Goal: Information Seeking & Learning: Compare options

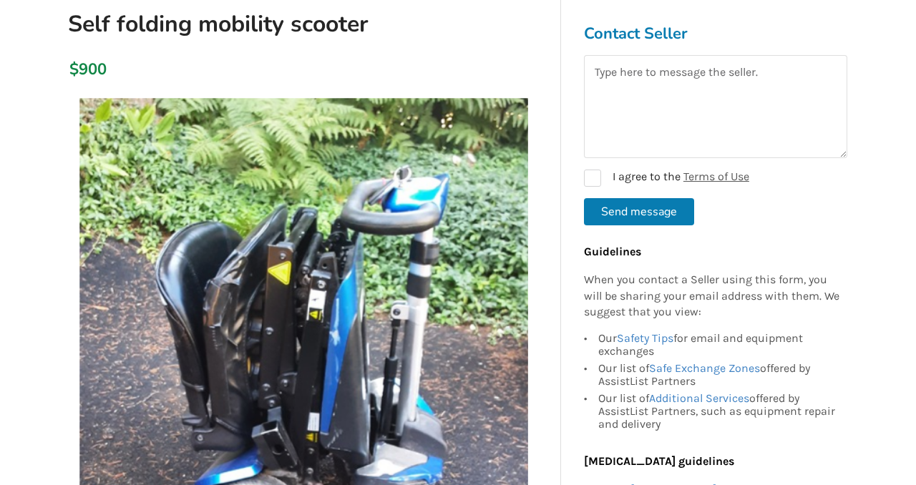
scroll to position [167, 0]
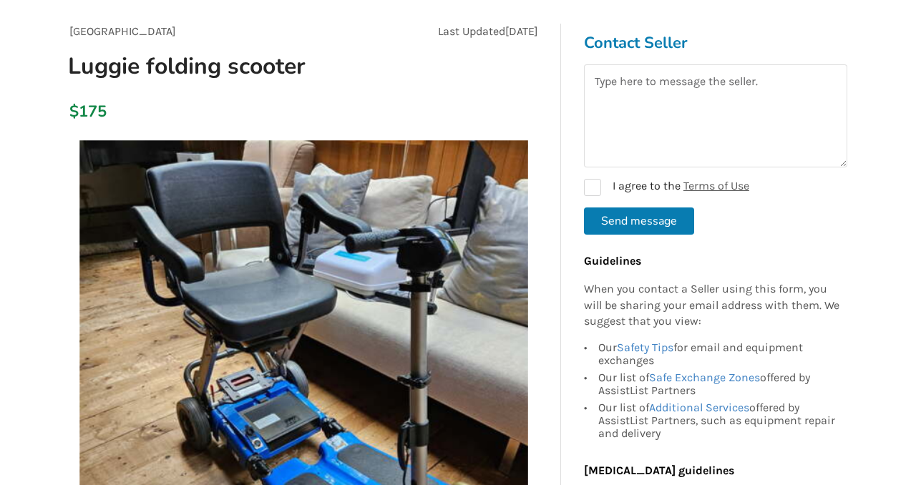
scroll to position [119, 0]
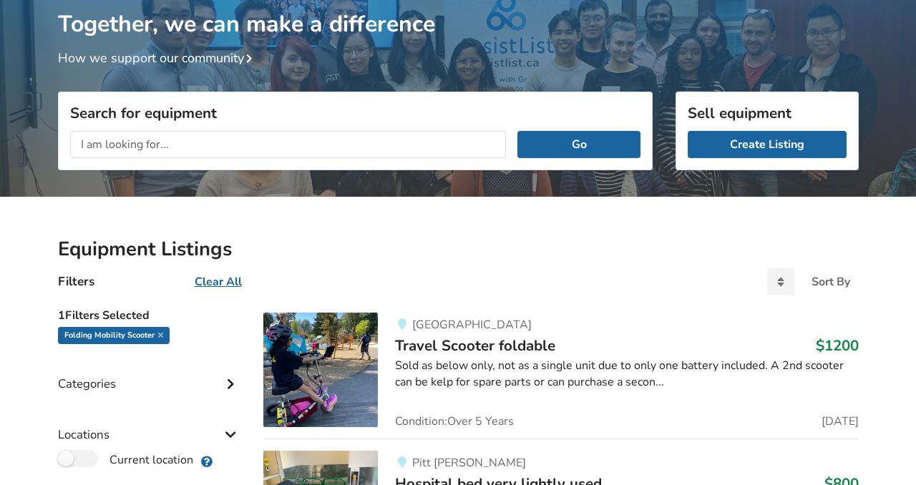
scroll to position [97, 0]
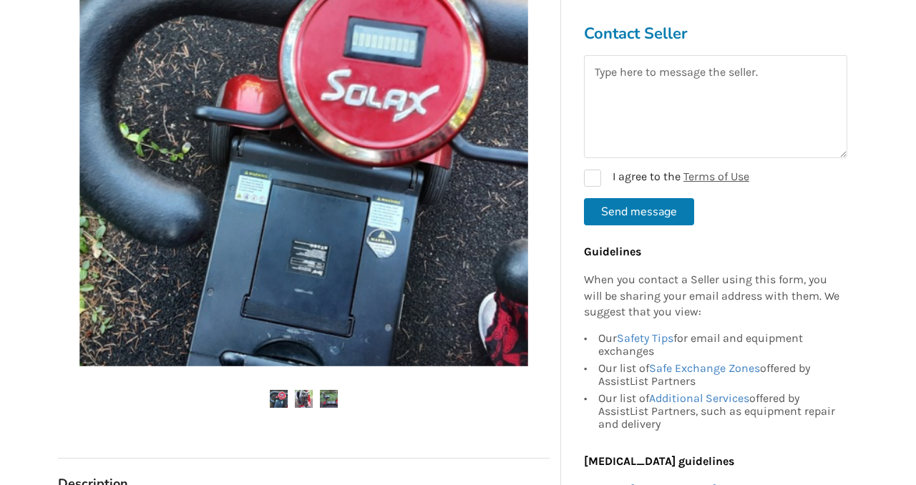
scroll to position [344, 0]
click at [301, 396] on img at bounding box center [304, 398] width 18 height 18
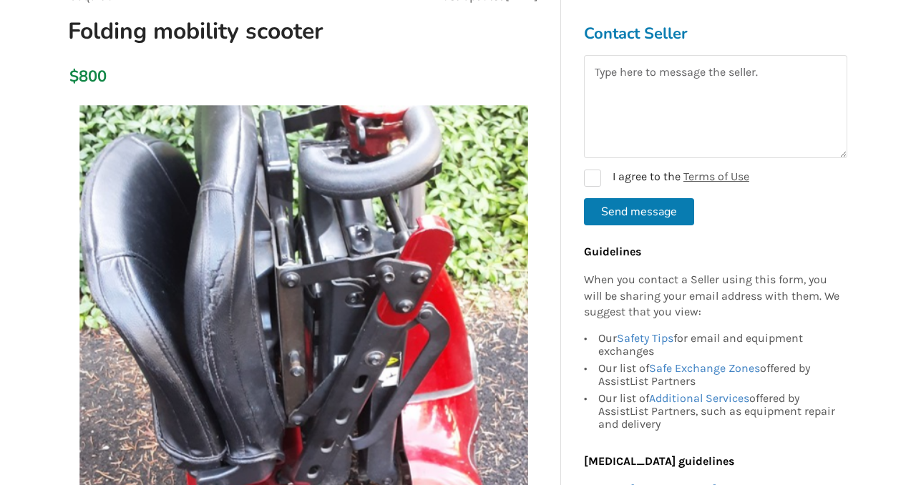
scroll to position [126, 0]
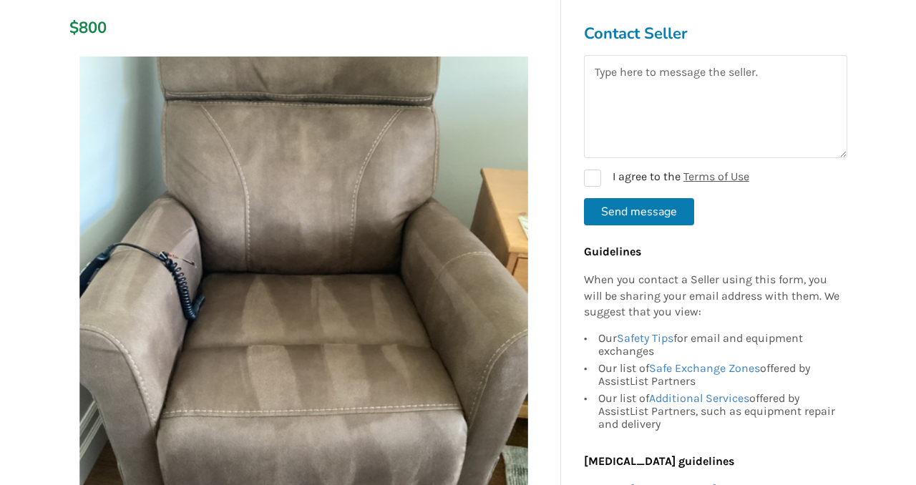
scroll to position [236, 0]
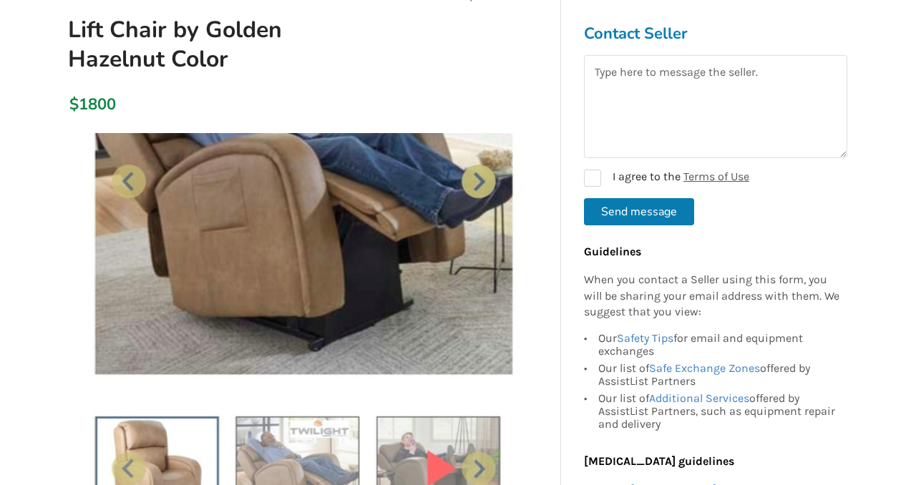
scroll to position [159, 0]
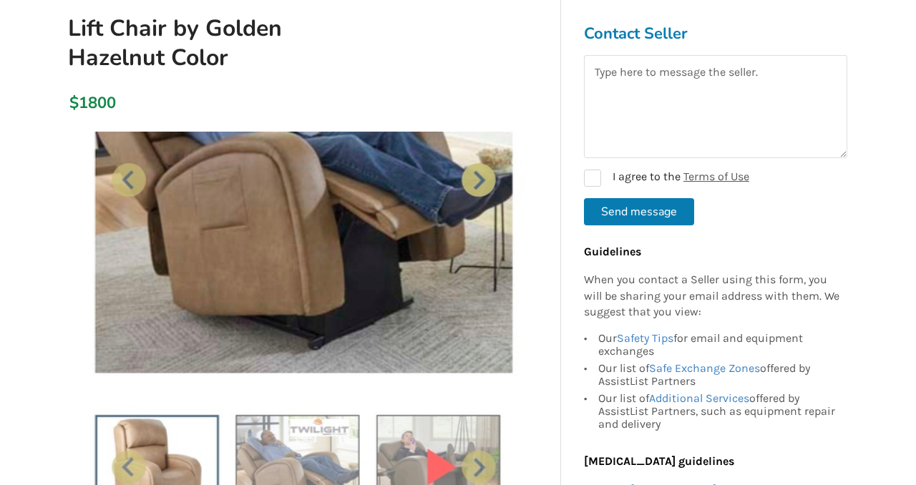
click at [160, 442] on img at bounding box center [303, 356] width 449 height 449
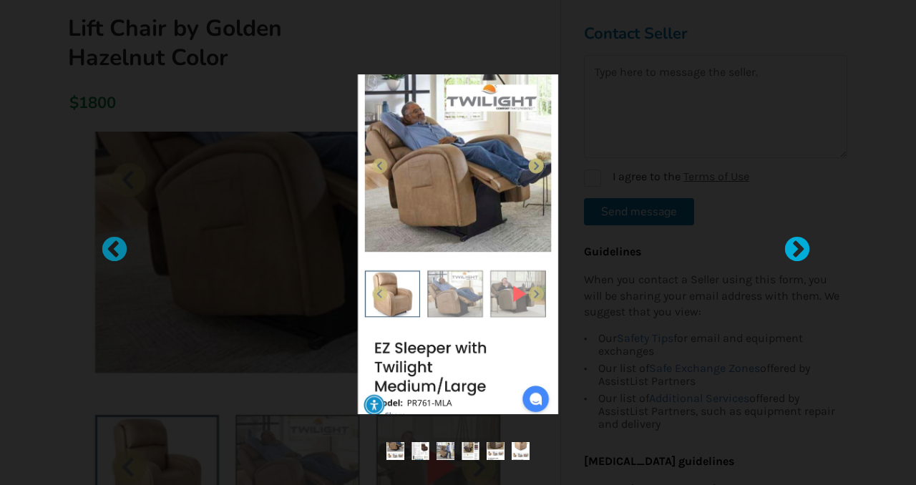
click at [797, 243] on div at bounding box center [790, 242] width 14 height 14
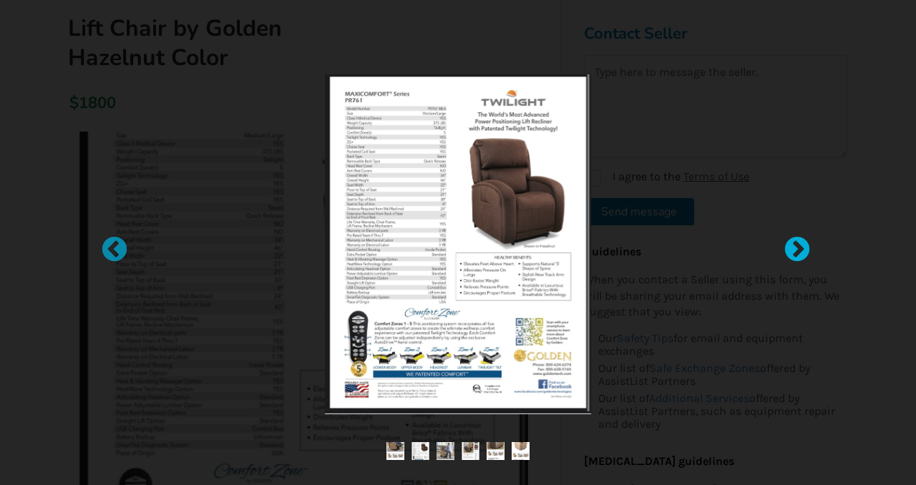
click at [797, 243] on div at bounding box center [790, 242] width 14 height 14
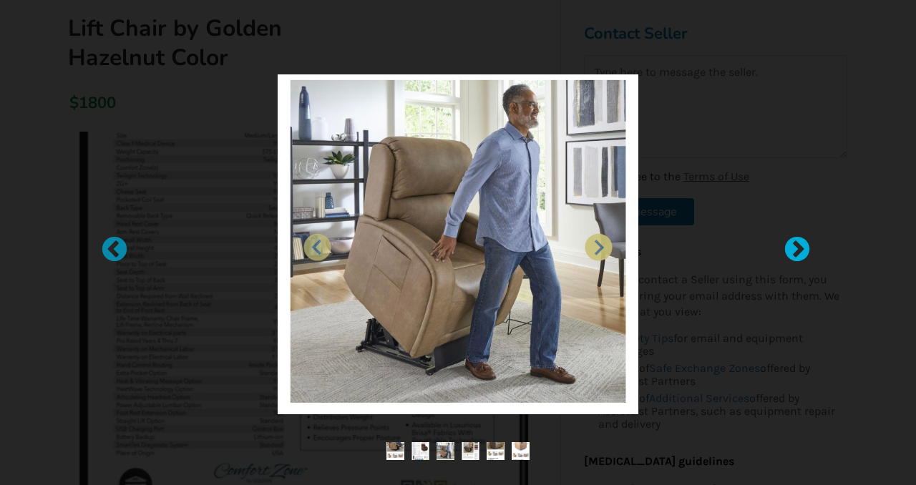
click at [797, 243] on div at bounding box center [790, 242] width 14 height 14
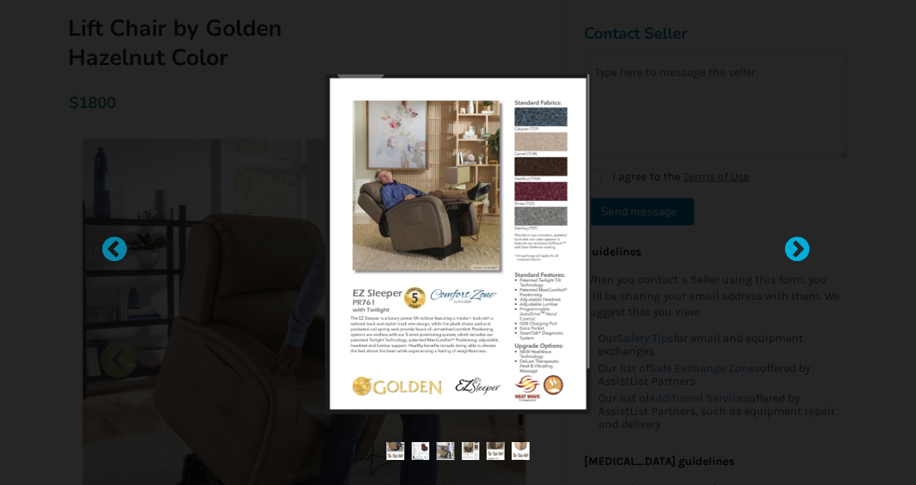
click at [797, 244] on div at bounding box center [790, 242] width 14 height 14
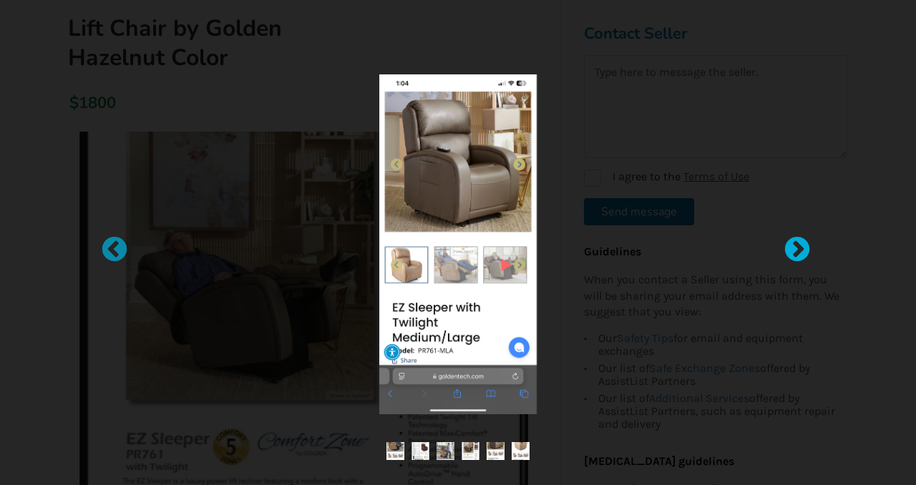
click at [792, 248] on div at bounding box center [790, 242] width 14 height 14
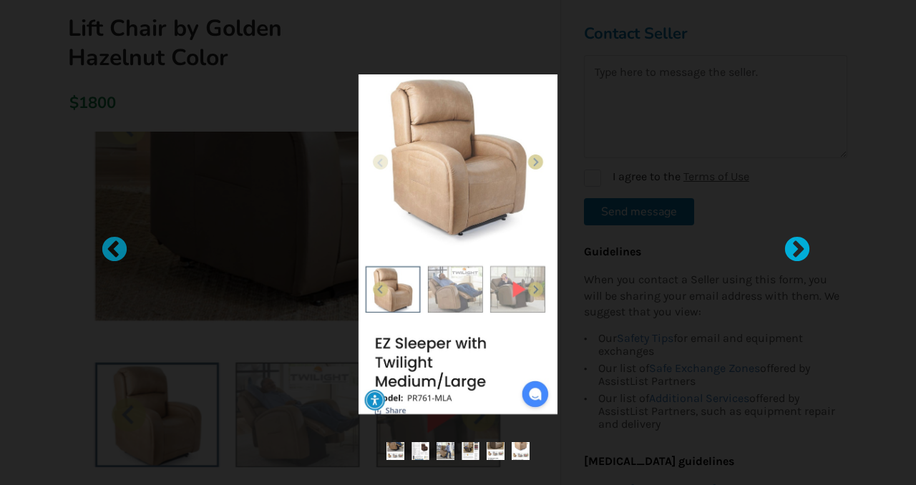
click at [792, 248] on div at bounding box center [790, 242] width 14 height 14
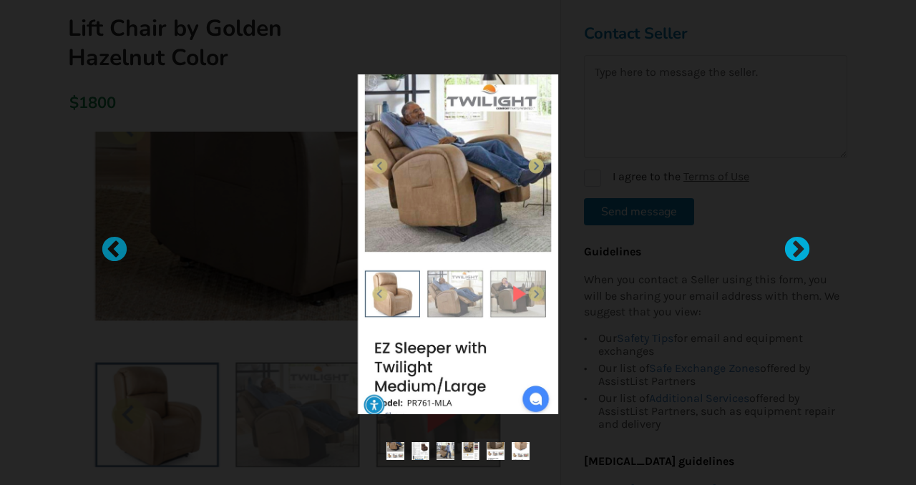
click at [792, 248] on div at bounding box center [790, 242] width 14 height 14
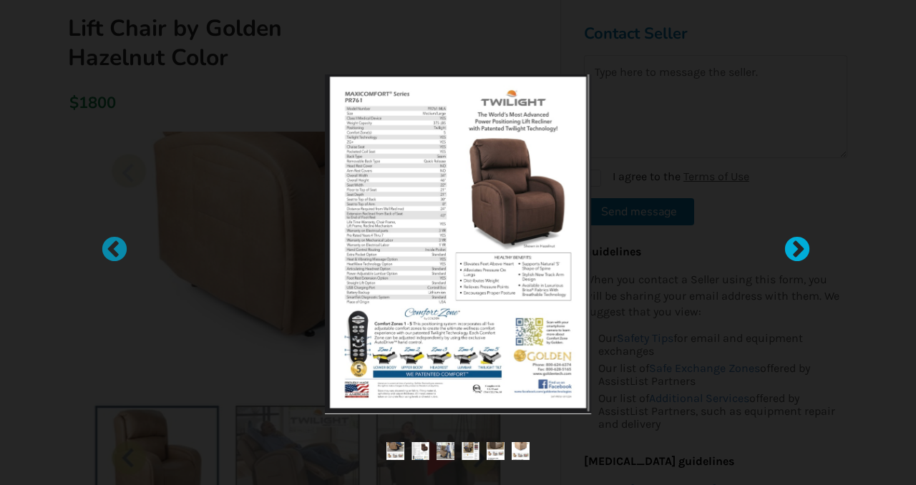
click at [792, 250] on div at bounding box center [790, 242] width 14 height 14
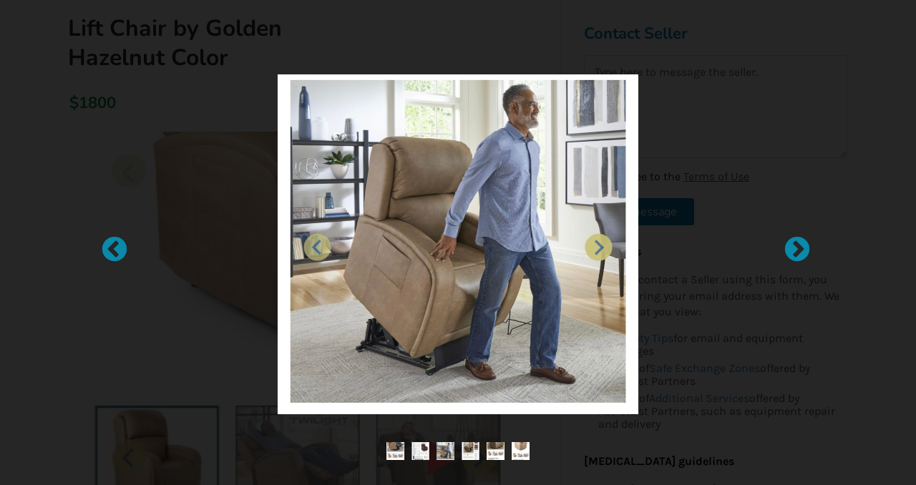
click at [142, 136] on div at bounding box center [458, 243] width 644 height 386
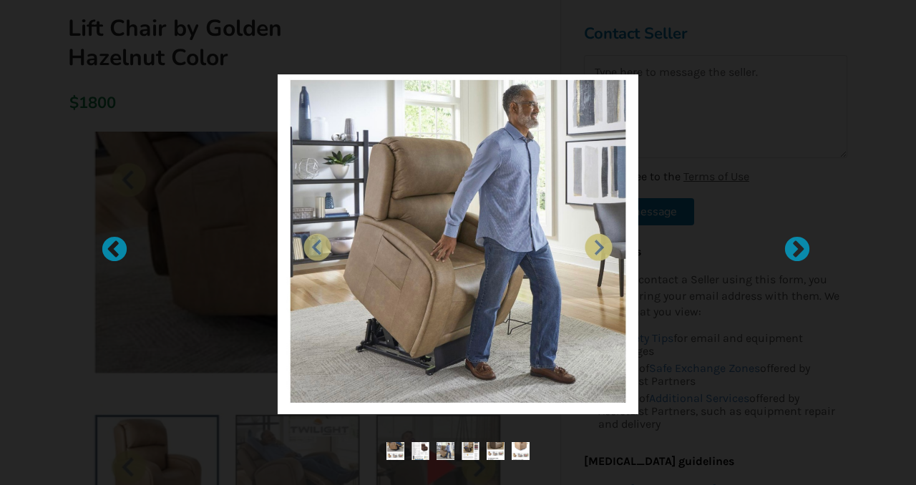
click at [94, 116] on div at bounding box center [458, 242] width 916 height 485
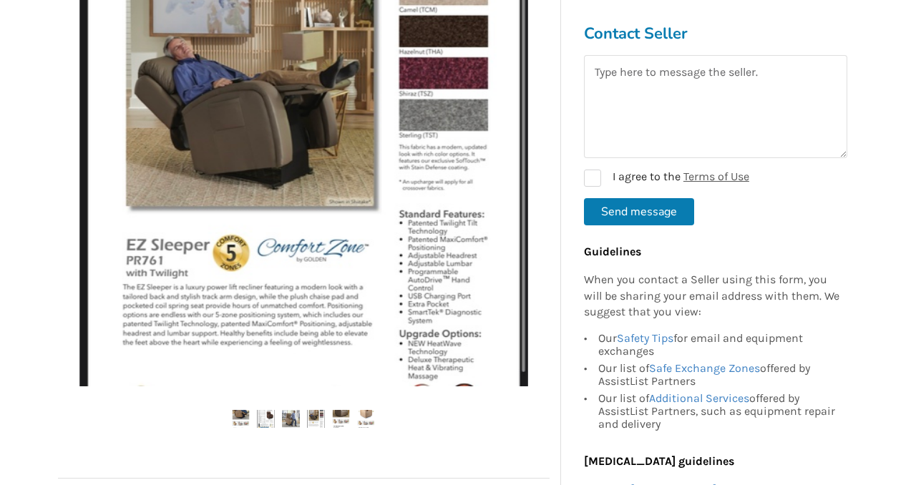
scroll to position [0, 0]
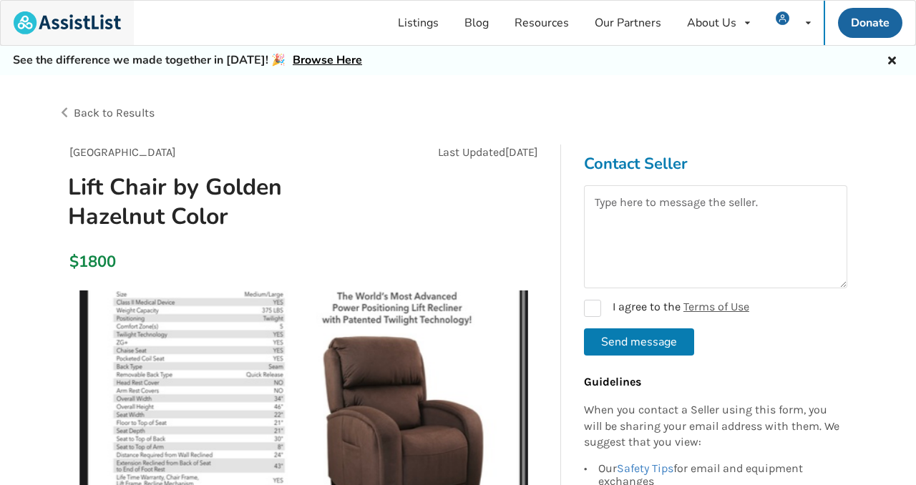
click at [91, 18] on img at bounding box center [67, 22] width 107 height 23
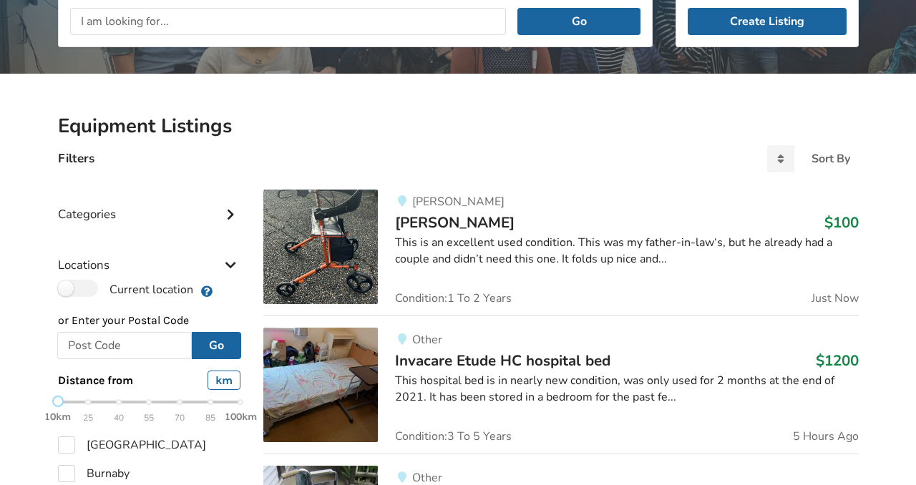
scroll to position [229, 0]
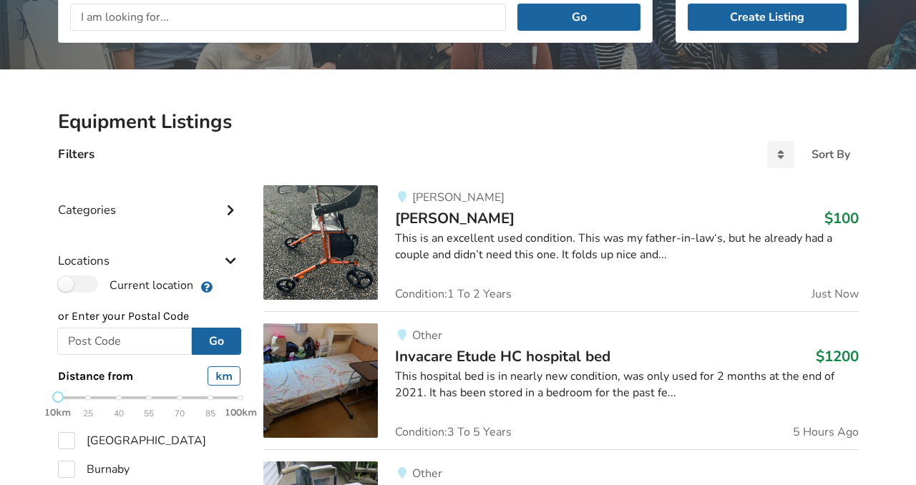
click at [99, 208] on div "Categories" at bounding box center [149, 199] width 183 height 51
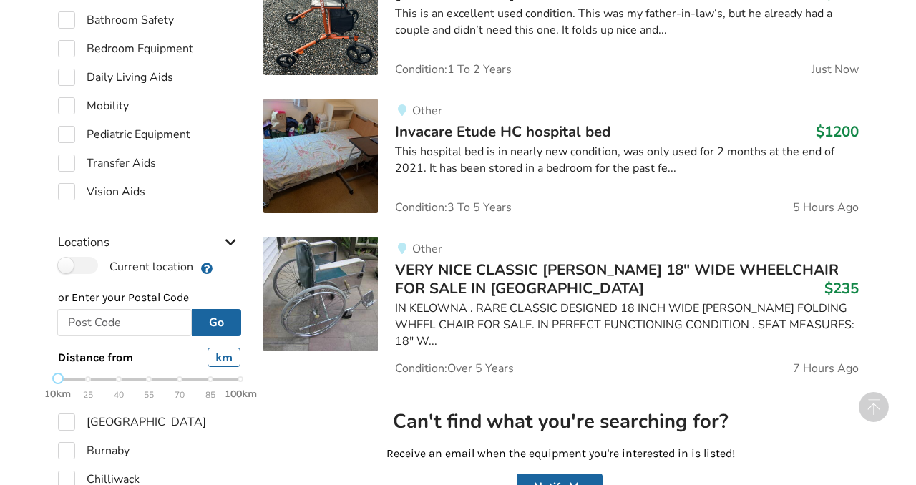
scroll to position [0, 0]
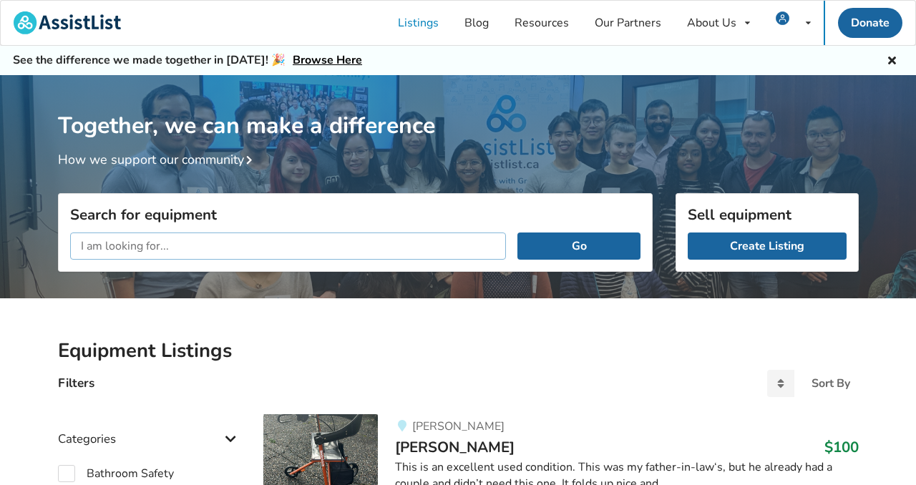
click at [147, 248] on input "text" at bounding box center [288, 246] width 437 height 27
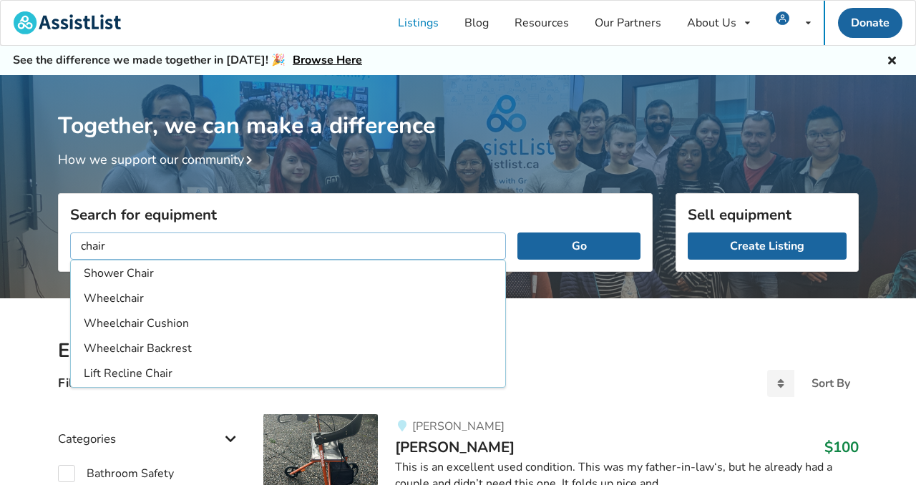
click at [518, 233] on button "Go" at bounding box center [579, 246] width 122 height 27
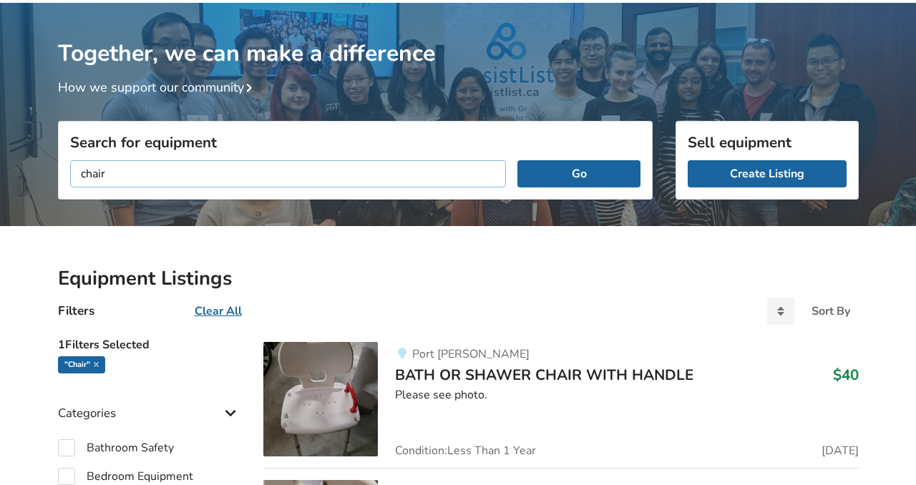
scroll to position [74, 0]
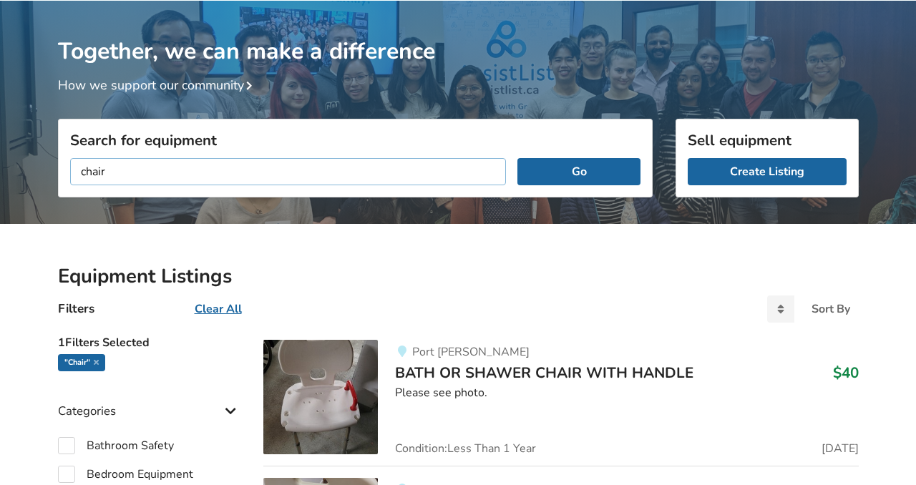
drag, startPoint x: 108, startPoint y: 170, endPoint x: 63, endPoint y: 170, distance: 45.1
click at [63, 170] on div "chair Go" at bounding box center [355, 172] width 593 height 50
type input "recliner"
click at [518, 158] on button "Go" at bounding box center [579, 171] width 122 height 27
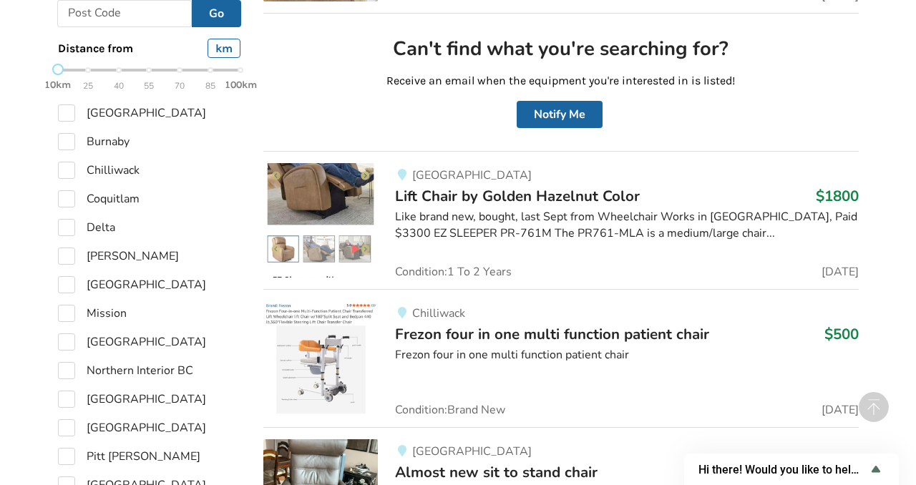
scroll to position [820, 0]
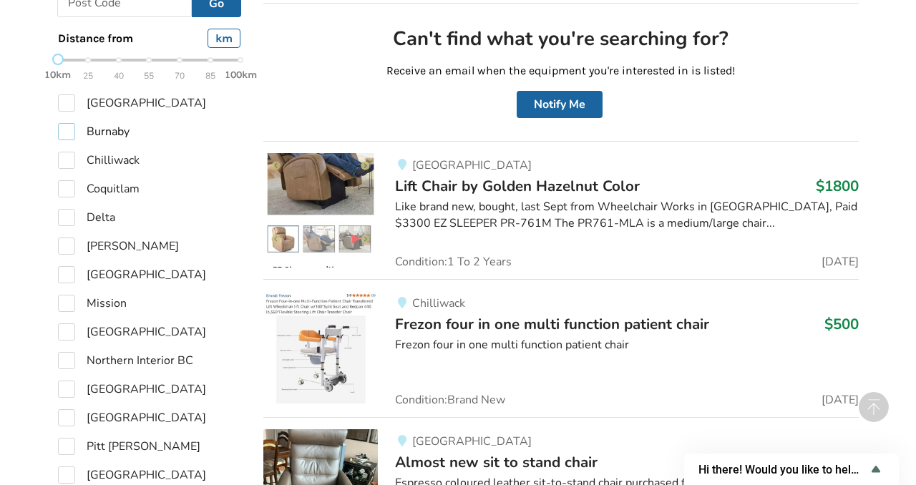
click at [65, 131] on label "Burnaby" at bounding box center [94, 131] width 72 height 17
checkbox input "true"
click at [69, 194] on label "Coquitlam" at bounding box center [99, 188] width 82 height 17
checkbox input "true"
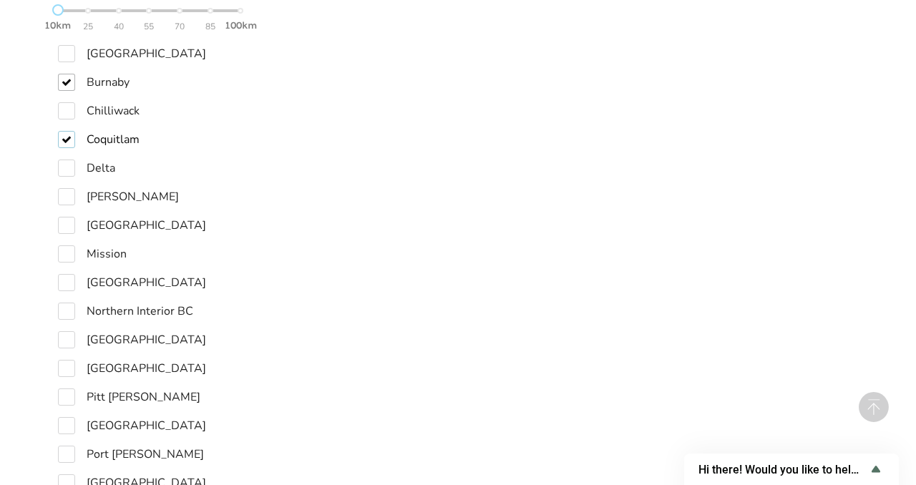
scroll to position [898, 0]
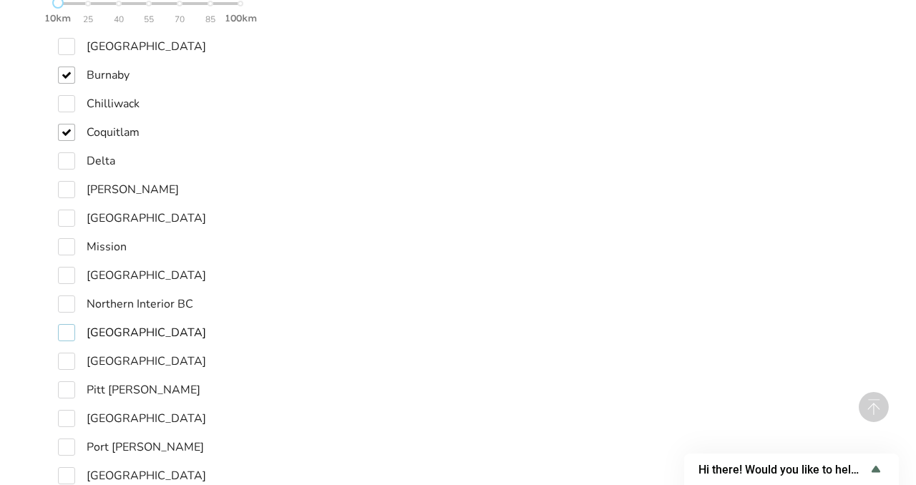
click at [68, 324] on label "[GEOGRAPHIC_DATA]" at bounding box center [132, 332] width 148 height 17
checkbox input "true"
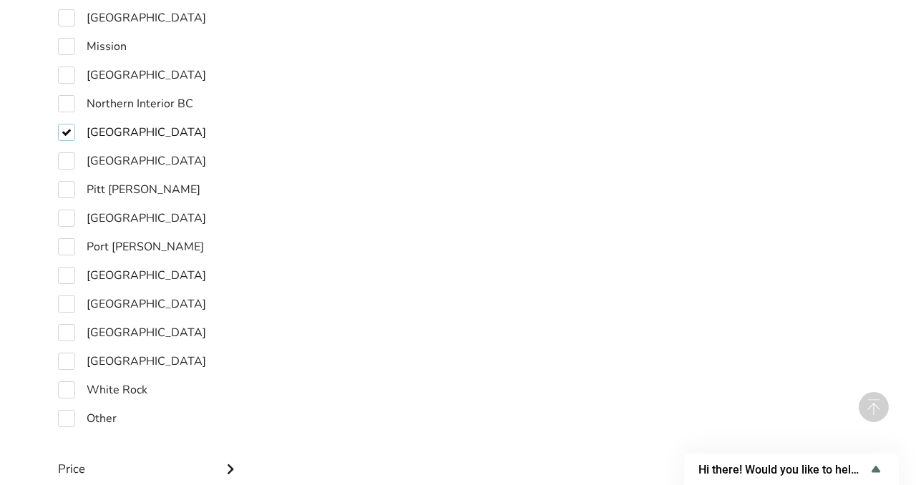
scroll to position [1108, 0]
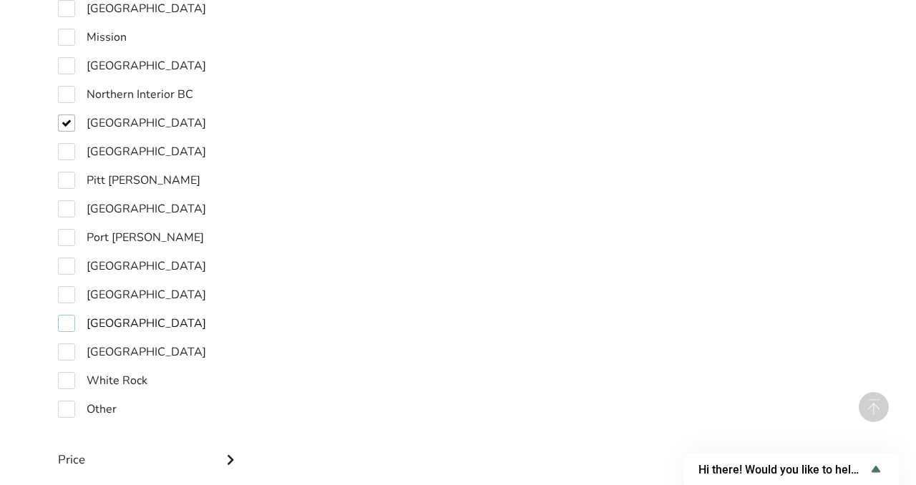
click at [67, 328] on label "[GEOGRAPHIC_DATA]" at bounding box center [132, 323] width 148 height 17
checkbox input "true"
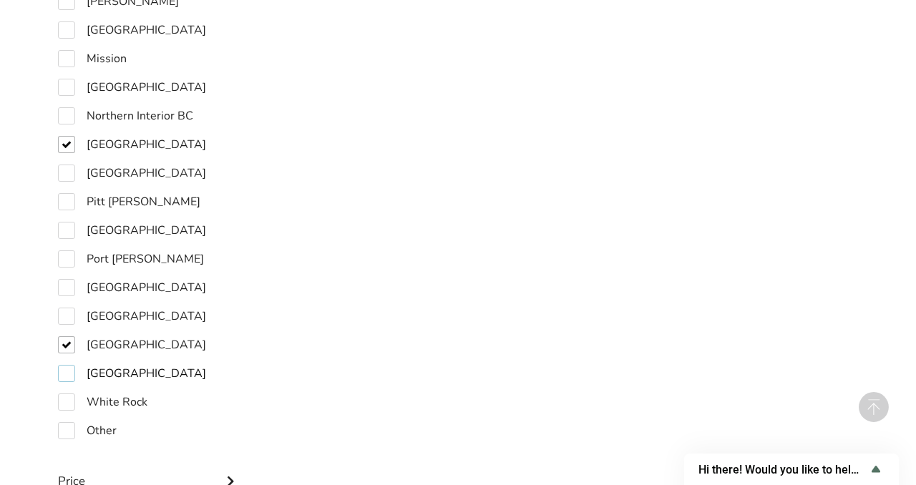
click at [68, 365] on label "West Vancouver" at bounding box center [132, 373] width 148 height 17
checkbox input "true"
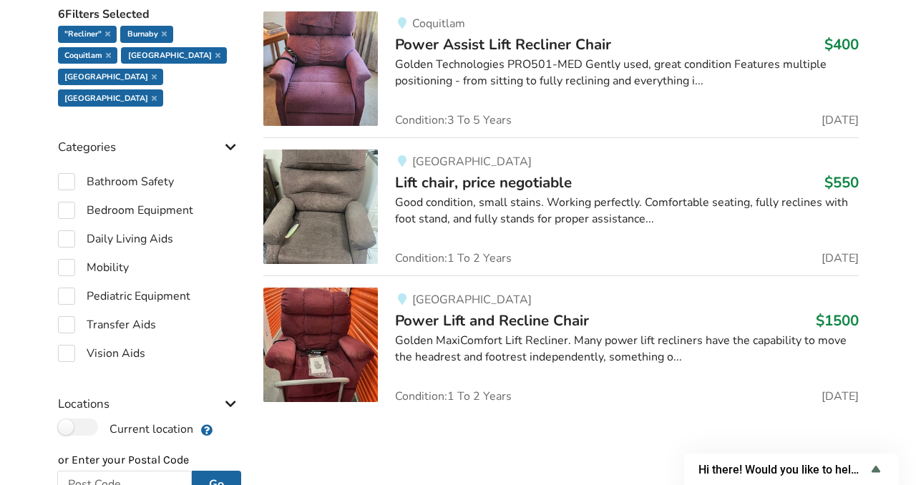
scroll to position [408, 0]
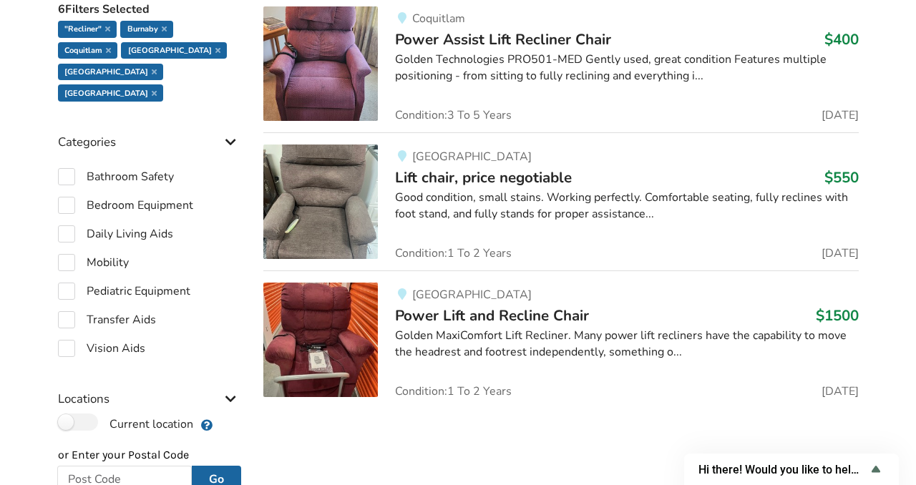
click at [333, 208] on img at bounding box center [320, 202] width 115 height 115
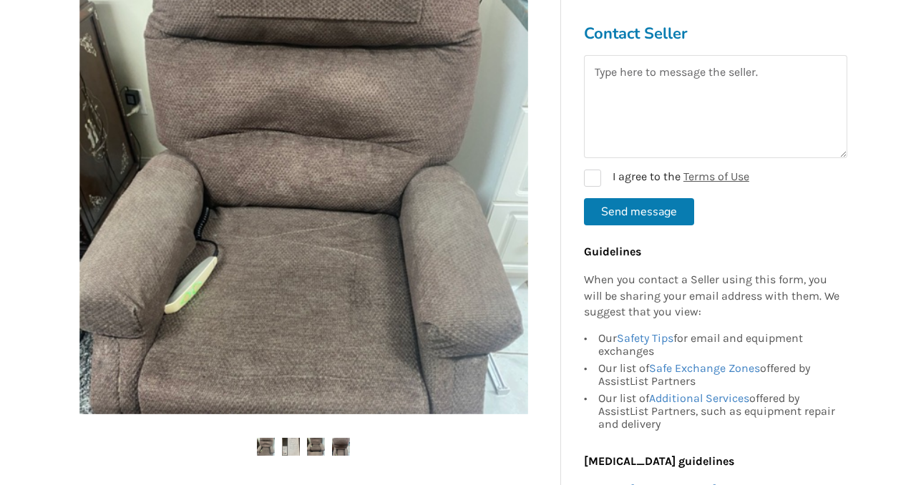
scroll to position [299, 0]
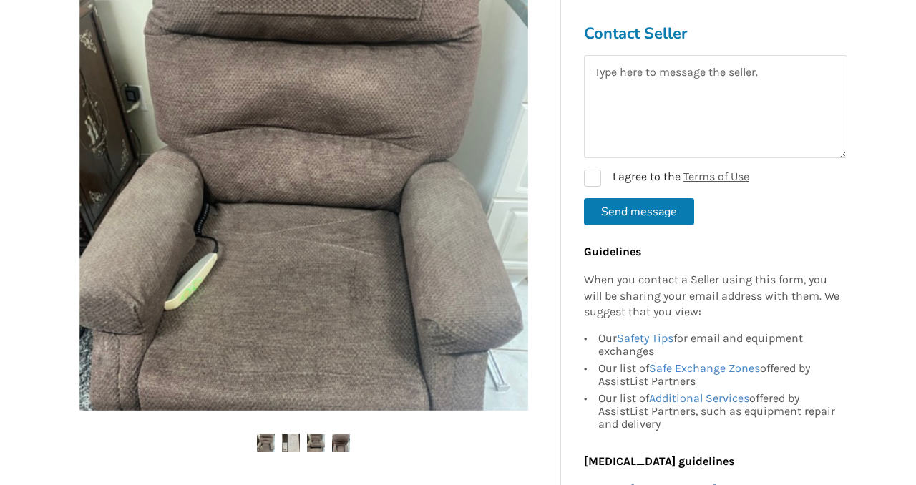
click at [291, 438] on img at bounding box center [291, 443] width 18 height 18
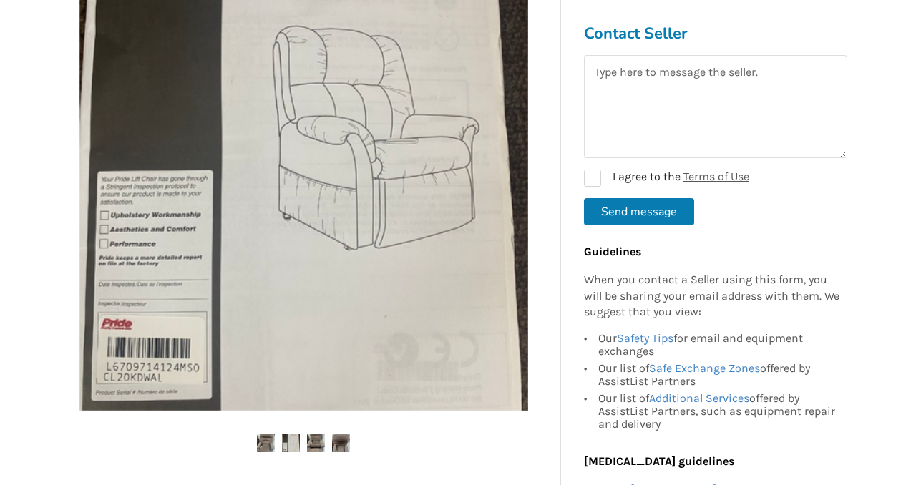
click at [319, 445] on img at bounding box center [316, 443] width 18 height 18
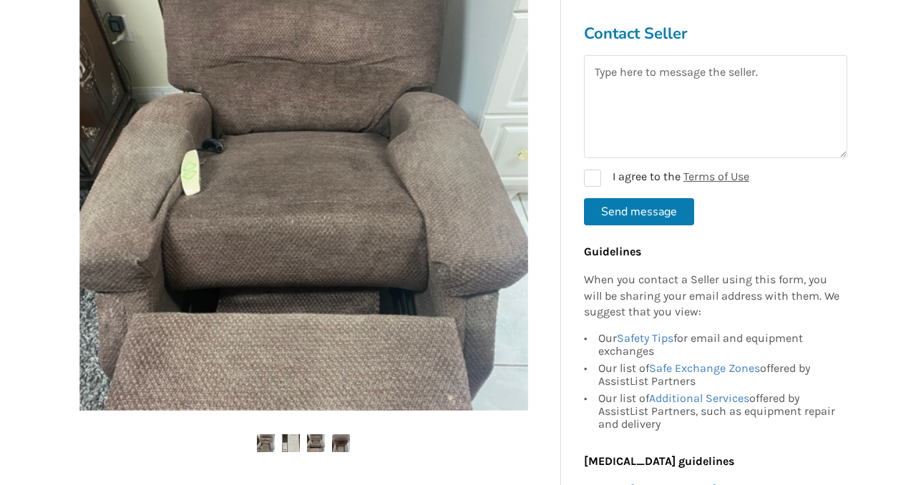
click at [453, 379] on img at bounding box center [303, 186] width 449 height 449
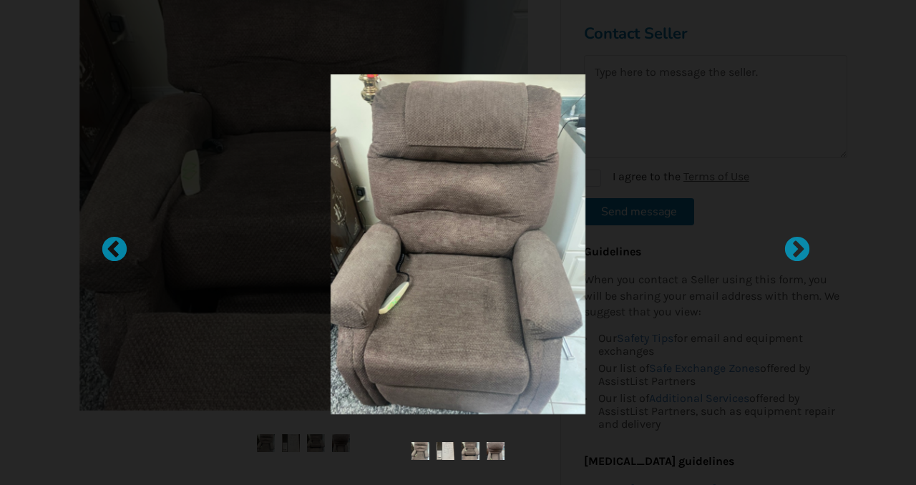
click at [504, 353] on img at bounding box center [458, 244] width 255 height 340
click at [797, 243] on div at bounding box center [790, 242] width 14 height 14
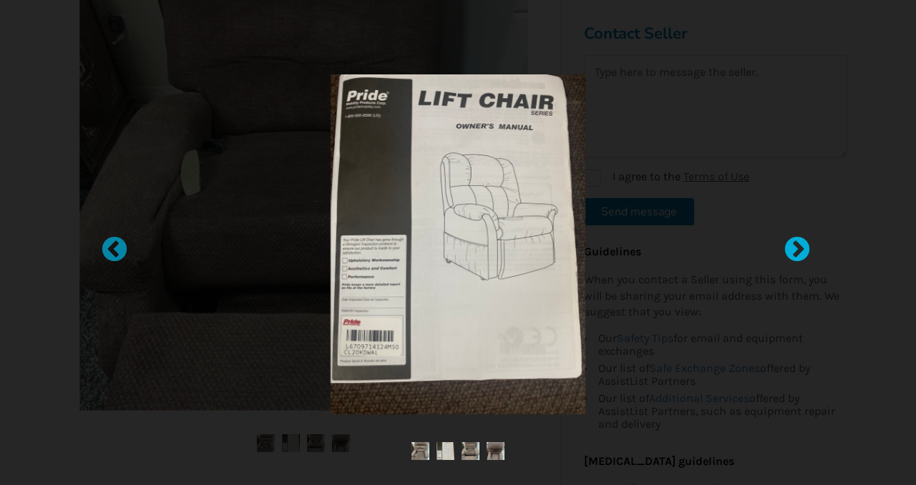
click at [797, 243] on div at bounding box center [790, 242] width 14 height 14
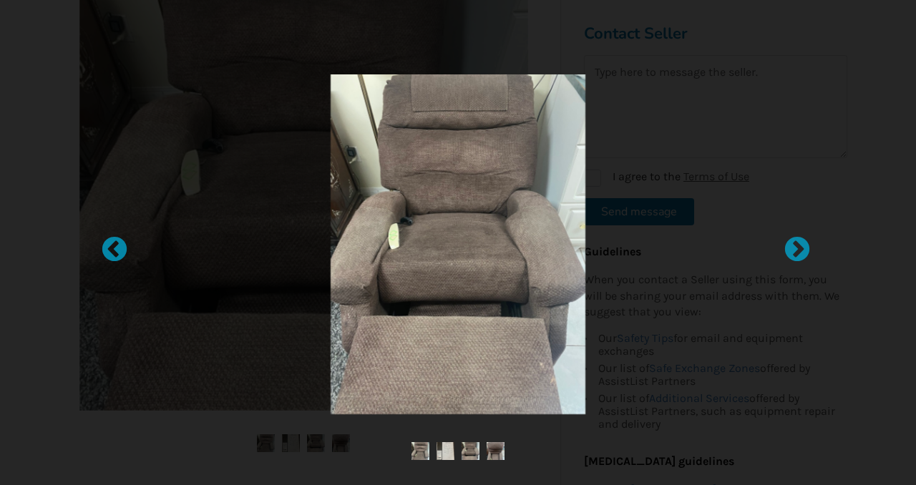
click at [31, 184] on div at bounding box center [458, 242] width 916 height 485
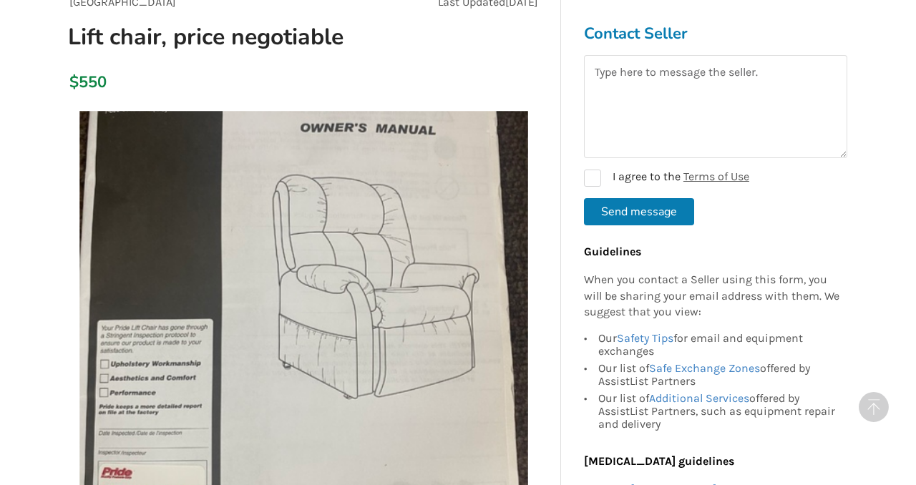
scroll to position [0, 0]
